Goal: Task Accomplishment & Management: Complete application form

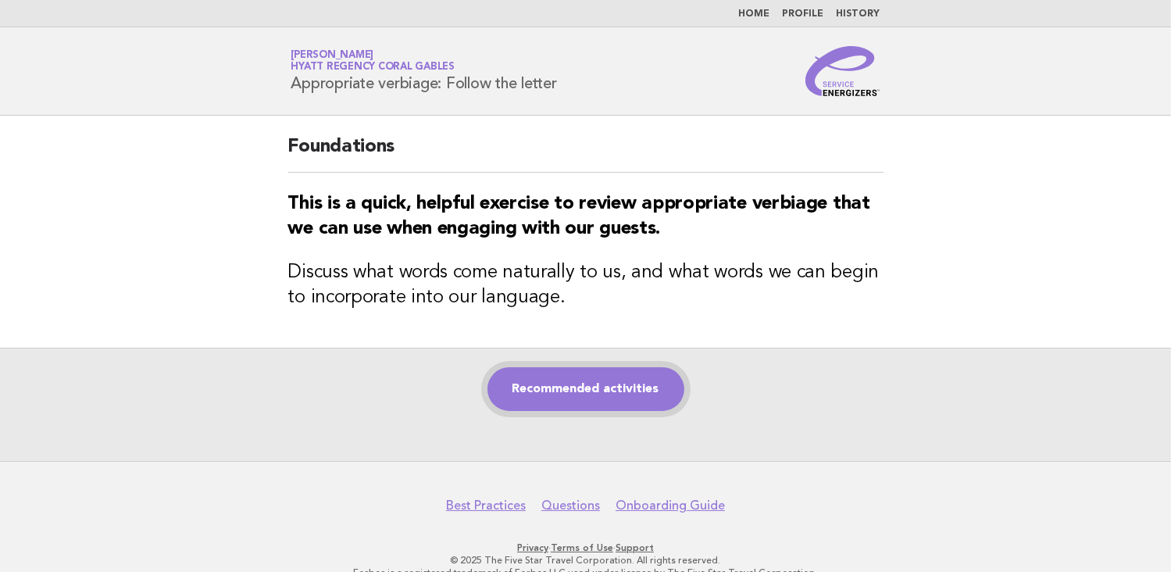
drag, startPoint x: 609, startPoint y: 402, endPoint x: 612, endPoint y: 516, distance: 114.9
click at [608, 402] on link "Recommended activities" at bounding box center [585, 389] width 197 height 44
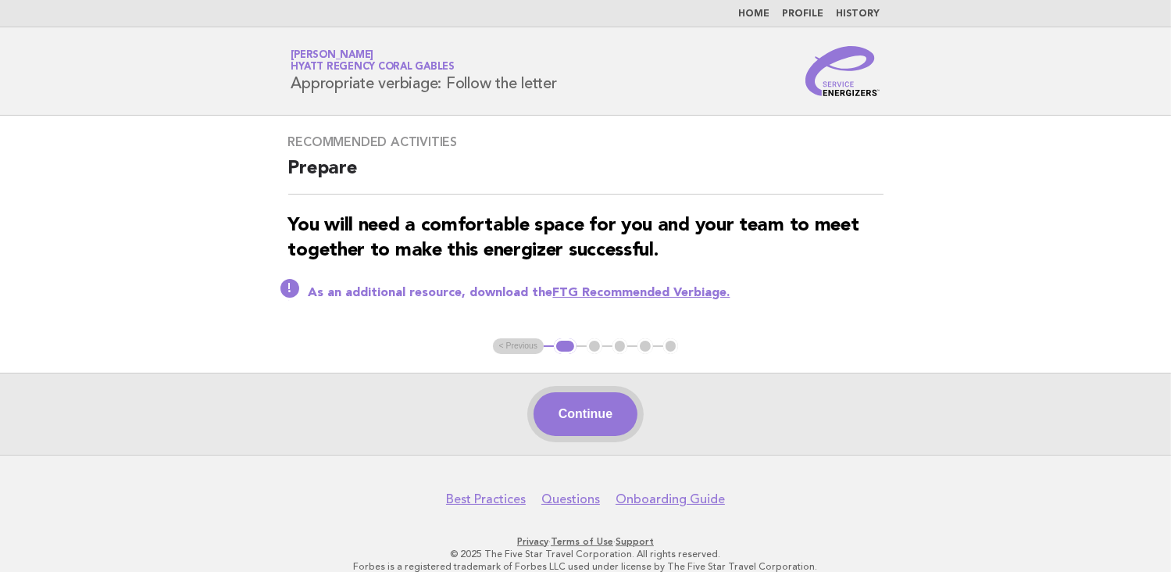
drag, startPoint x: 594, startPoint y: 410, endPoint x: 603, endPoint y: 408, distance: 9.7
click at [594, 409] on button "Continue" at bounding box center [586, 414] width 104 height 44
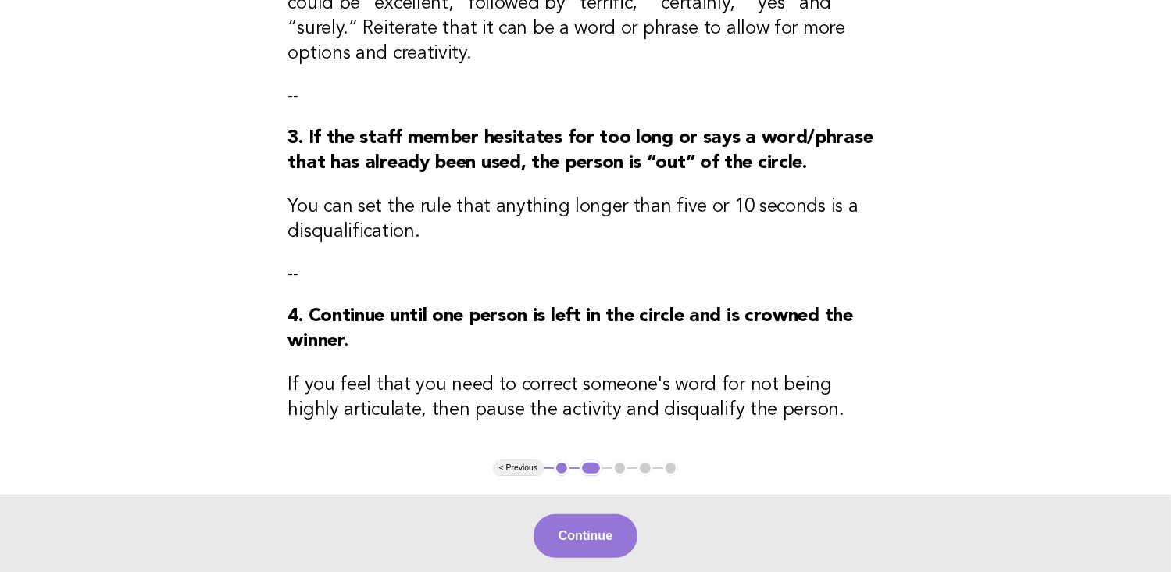
click at [588, 534] on button "Continue" at bounding box center [586, 536] width 104 height 44
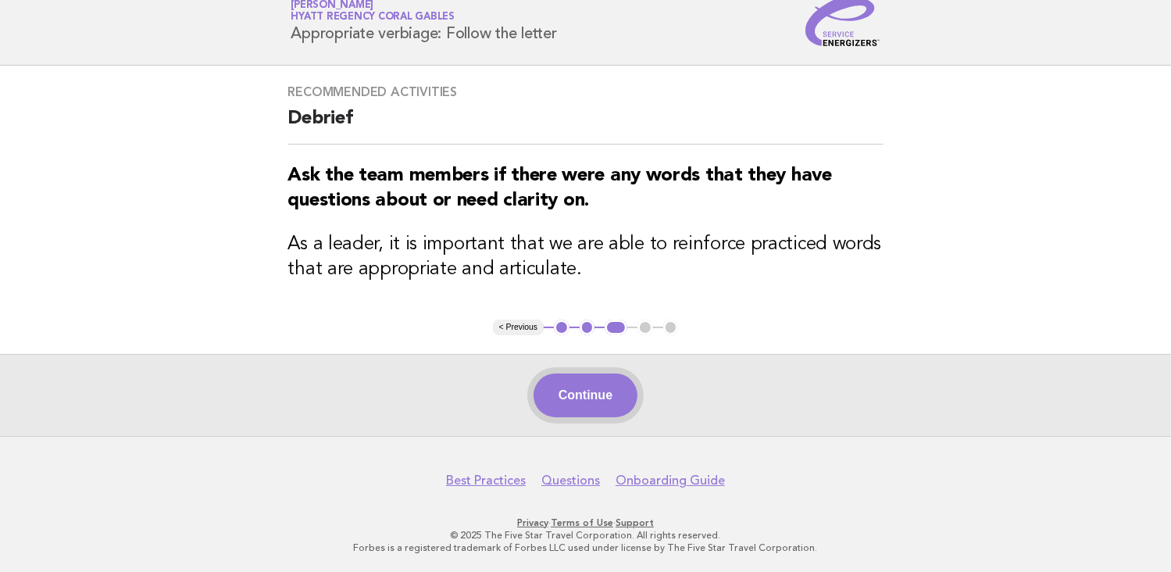
click at [600, 387] on button "Continue" at bounding box center [586, 395] width 104 height 44
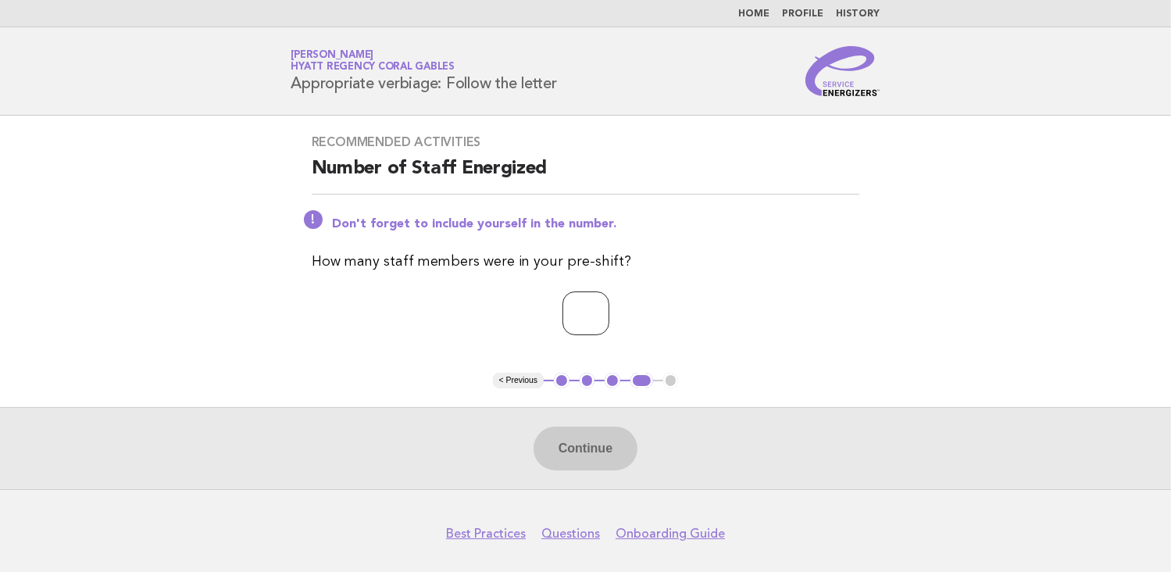
click at [584, 307] on input "number" at bounding box center [585, 313] width 47 height 44
type input "*"
click at [592, 446] on button "Continue" at bounding box center [586, 449] width 104 height 44
